Goal: Task Accomplishment & Management: Complete application form

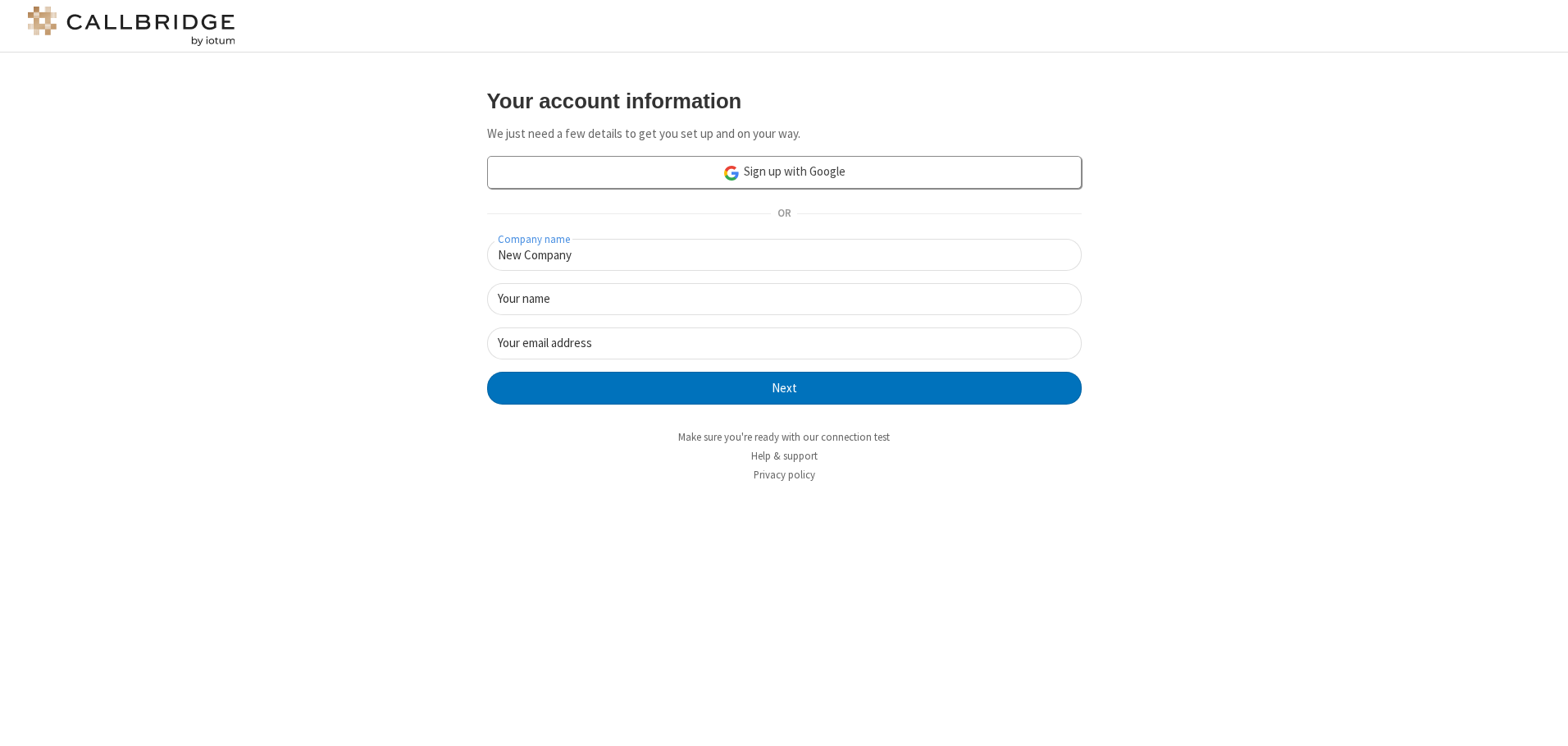
type input "New Company"
type input "New User"
type input "[EMAIL_ADDRESS][DOMAIN_NAME]"
click button "Next" at bounding box center [785, 389] width 595 height 33
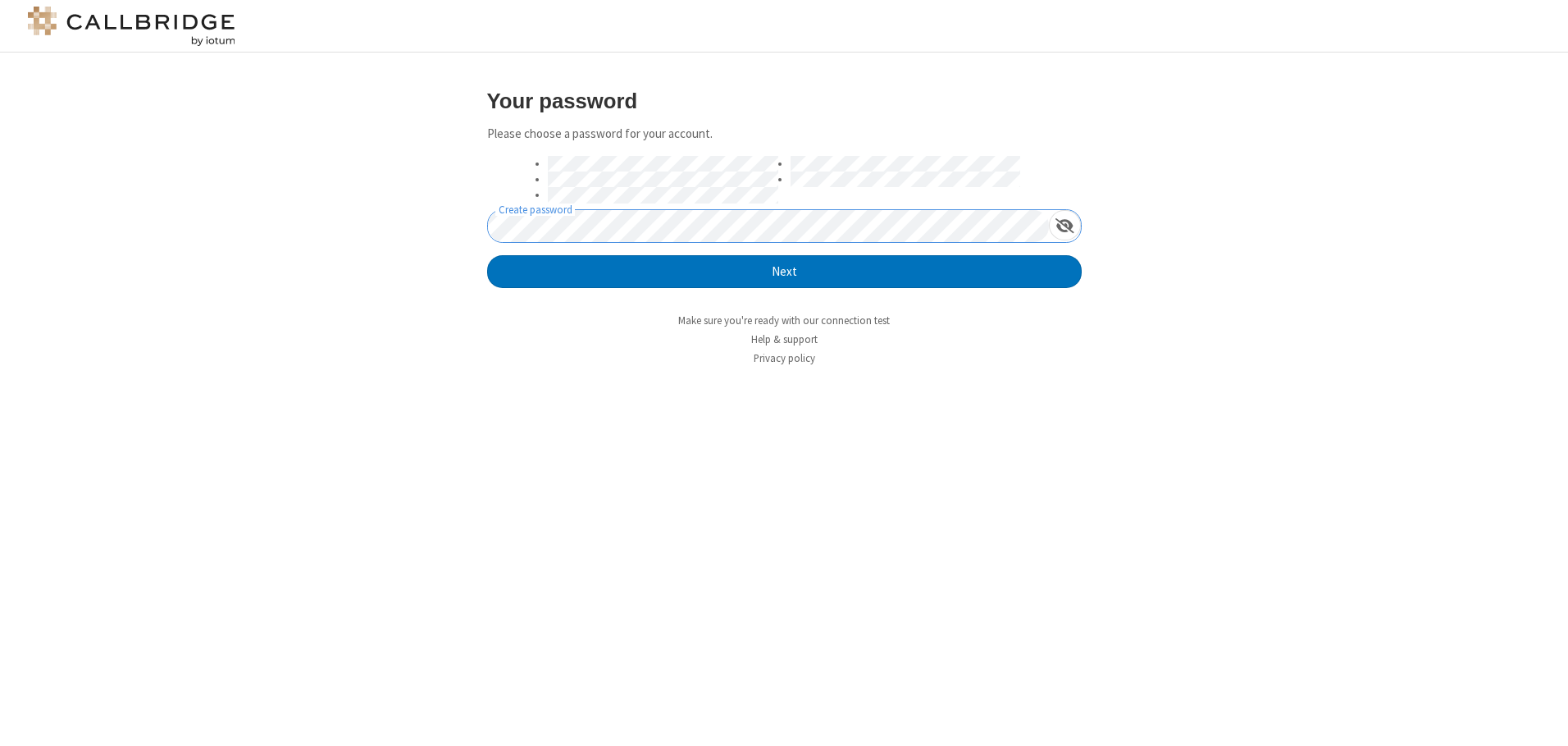
click at [487, 256] on button "Next" at bounding box center [785, 272] width 595 height 33
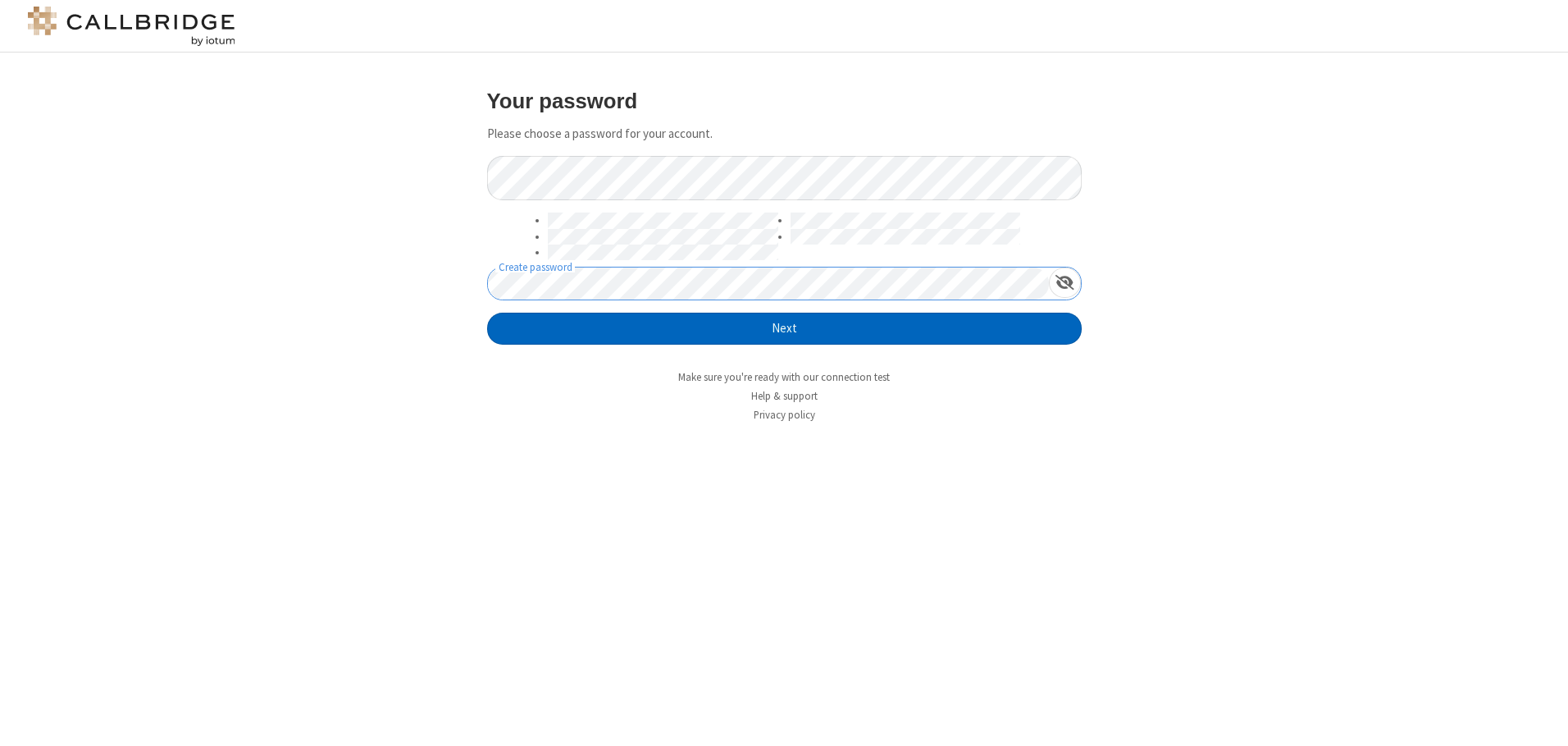
click at [784, 328] on button "Next" at bounding box center [785, 329] width 595 height 33
